Goal: Task Accomplishment & Management: Use online tool/utility

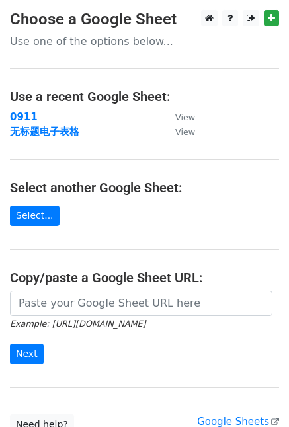
click at [162, 224] on main "Choose a Google Sheet Use one of the options below... Use a recent Google Sheet…" at bounding box center [144, 222] width 289 height 425
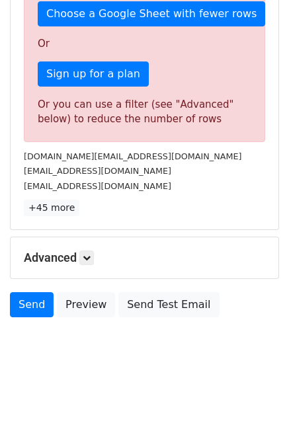
scroll to position [423, 0]
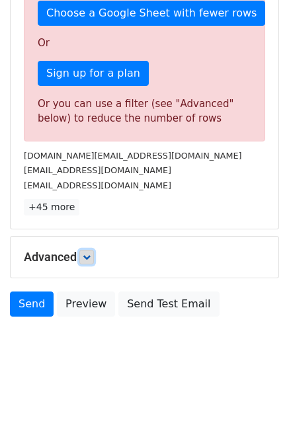
click at [91, 259] on icon at bounding box center [87, 257] width 8 height 8
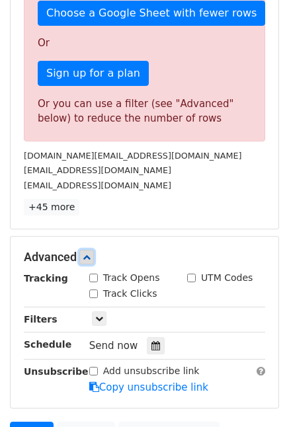
click at [91, 259] on icon at bounding box center [87, 257] width 8 height 8
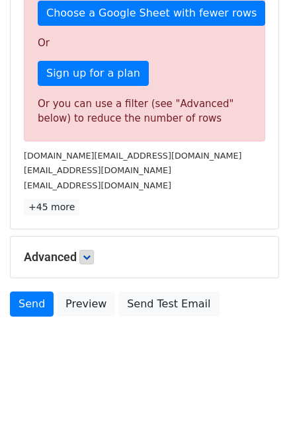
click at [140, 237] on div "Advanced Tracking Track Opens UTM Codes Track Clicks Filters Only include sprea…" at bounding box center [145, 257] width 268 height 41
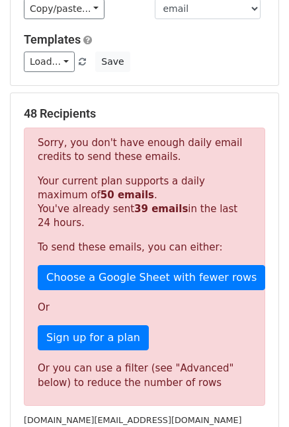
scroll to position [0, 0]
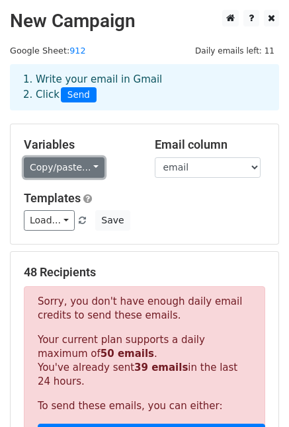
click at [93, 171] on link "Copy/paste..." at bounding box center [64, 167] width 81 height 20
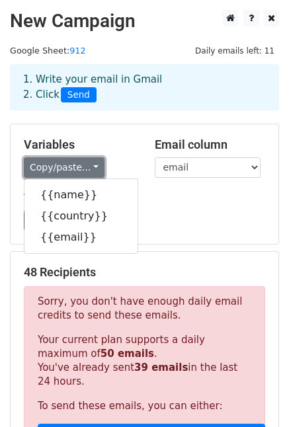
click at [93, 171] on link "Copy/paste..." at bounding box center [64, 167] width 81 height 20
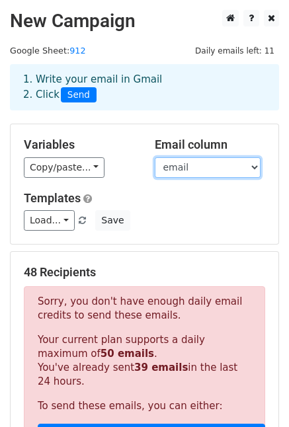
click at [253, 171] on select "name country email" at bounding box center [208, 167] width 106 height 20
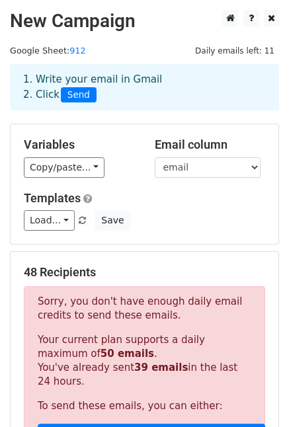
click at [123, 187] on div "Variables Copy/paste... {{name}} {{country}} {{email}} Email column name countr…" at bounding box center [145, 184] width 268 height 120
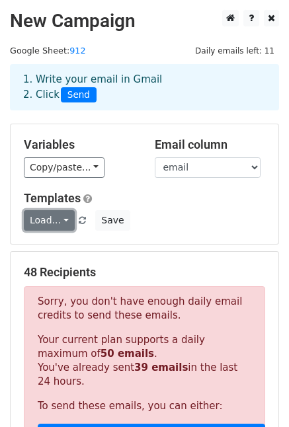
click at [58, 223] on link "Load..." at bounding box center [49, 220] width 51 height 20
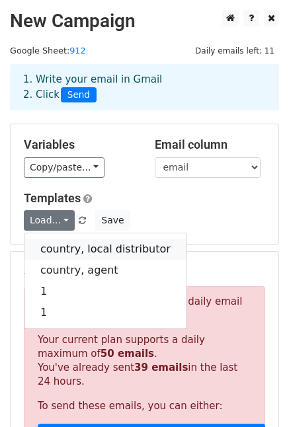
click at [78, 243] on link "country, local distributor" at bounding box center [105, 249] width 162 height 21
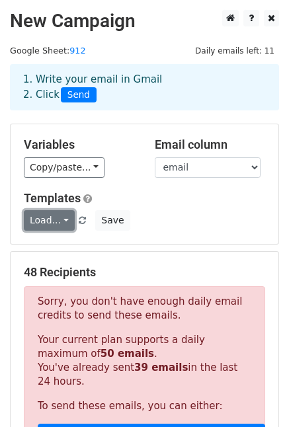
click at [56, 224] on link "Load..." at bounding box center [49, 220] width 51 height 20
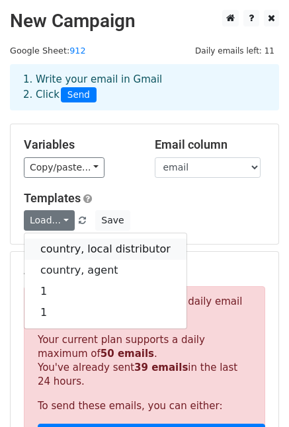
click at [73, 250] on link "country, local distributor" at bounding box center [105, 249] width 162 height 21
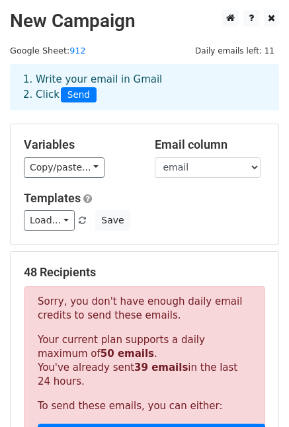
click at [190, 218] on div "Load... country, local distributor country, agent 1 1 Save" at bounding box center [144, 220] width 261 height 20
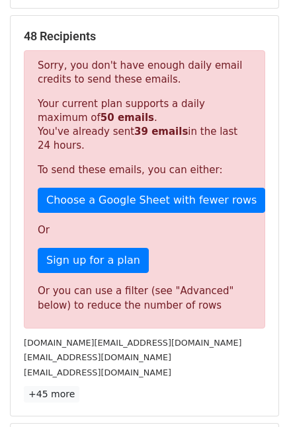
scroll to position [264, 0]
